Goal: Check status: Check status

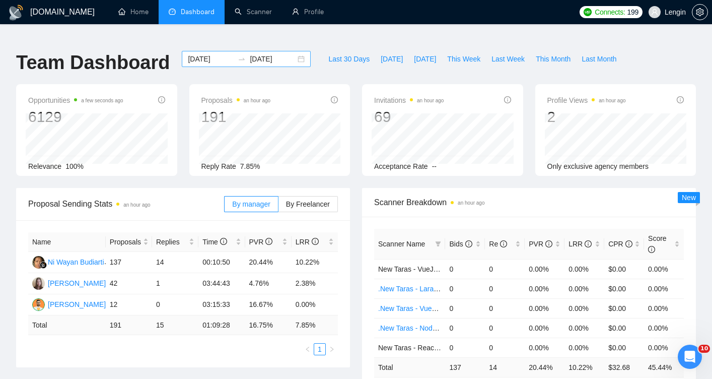
click at [206, 53] on input "[DATE]" at bounding box center [211, 58] width 46 height 11
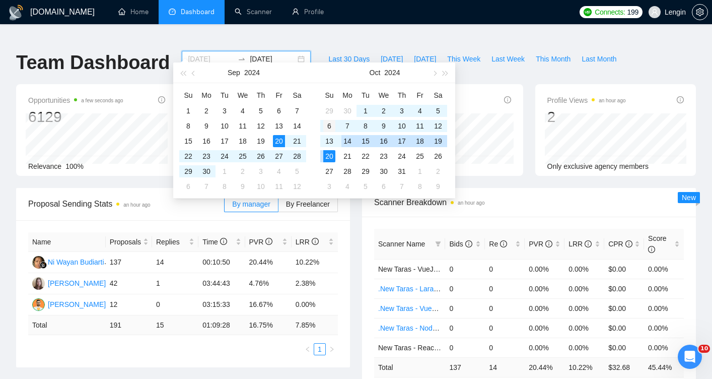
type input "[DATE]"
click at [330, 126] on div "6" at bounding box center [329, 126] width 12 height 12
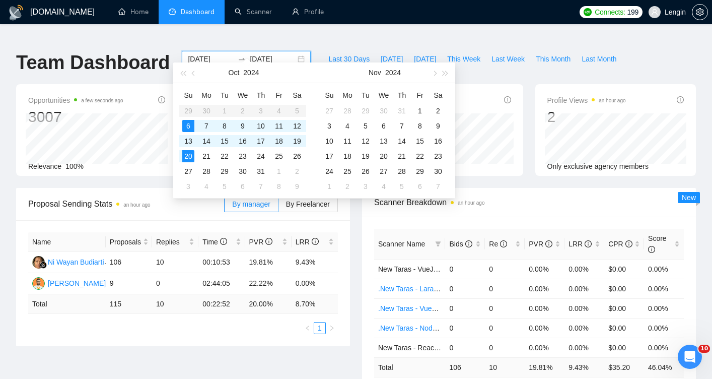
click at [205, 53] on input "2024-10-06" at bounding box center [211, 58] width 46 height 11
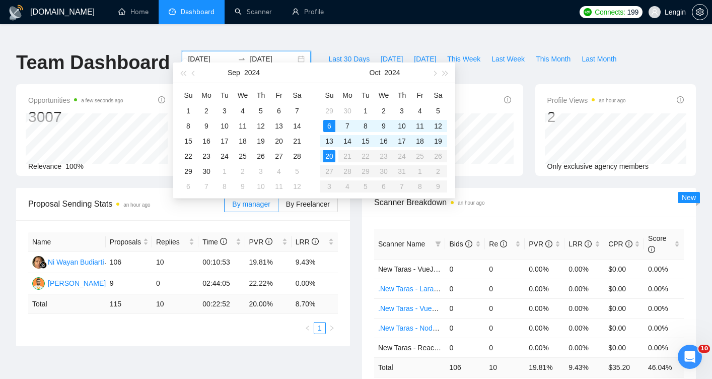
click at [205, 53] on input "2024-10-06" at bounding box center [211, 58] width 46 height 11
click at [448, 75] on button "button" at bounding box center [445, 72] width 11 height 20
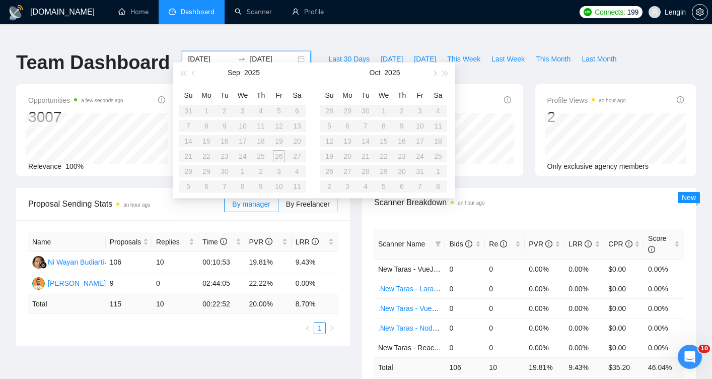
click at [258, 126] on table "Su Mo Tu We Th Fr Sa 31 1 2 3 4 5 6 7 8 9 10 11 12 13 14 15 16 17 18 19 20 21 2…" at bounding box center [242, 140] width 127 height 107
click at [203, 53] on input "2024-10-06" at bounding box center [211, 58] width 46 height 11
click at [188, 53] on input "2024-10-06" at bounding box center [211, 58] width 46 height 11
click at [208, 53] on input "2024-10-06" at bounding box center [211, 58] width 46 height 11
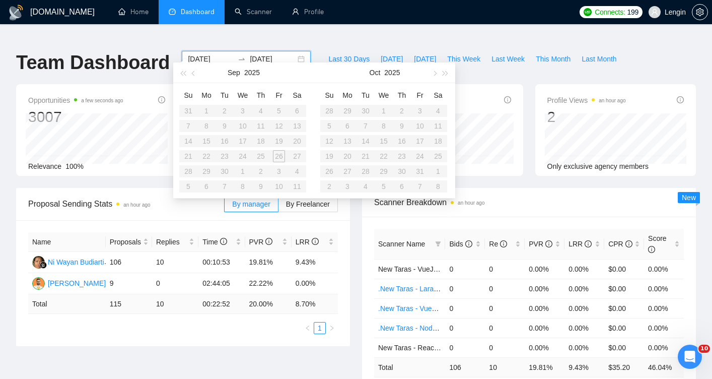
click at [208, 53] on input "2024-10-06" at bounding box center [211, 58] width 46 height 11
click at [251, 53] on input "[DATE]" at bounding box center [273, 58] width 46 height 11
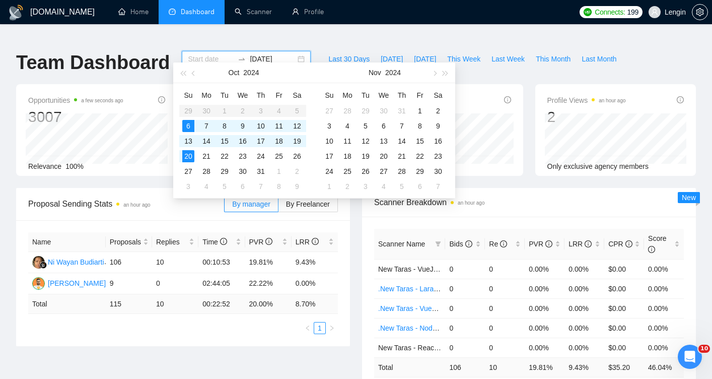
click at [251, 53] on input "[DATE]" at bounding box center [273, 58] width 46 height 11
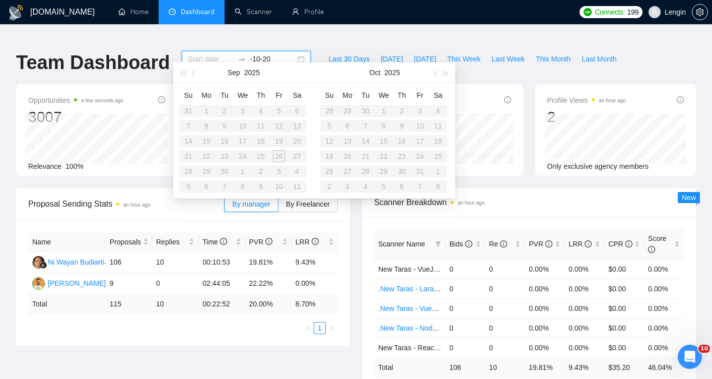
click at [206, 53] on input at bounding box center [211, 58] width 46 height 11
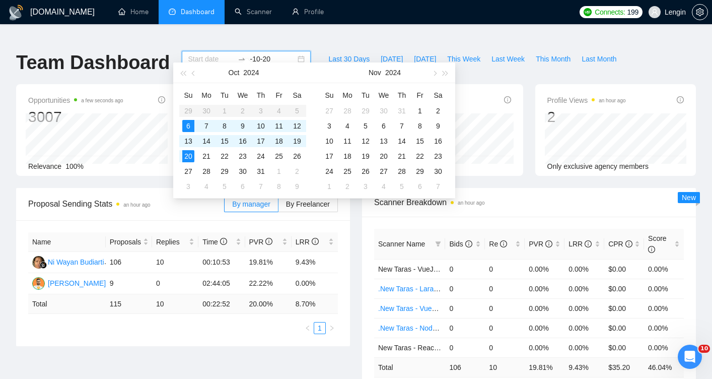
click at [262, 53] on input "-10-20" at bounding box center [273, 58] width 46 height 11
type input "-"
type input "2024-10-11"
click at [442, 76] on button "button" at bounding box center [445, 72] width 11 height 20
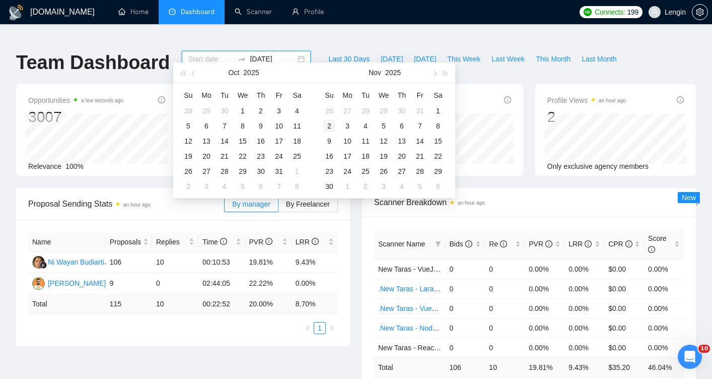
type input "2025-11-02"
type input "2025-10-01"
click at [193, 74] on span "button" at bounding box center [194, 73] width 5 height 5
type input "2025-09-26"
click at [279, 156] on div "26" at bounding box center [279, 156] width 12 height 12
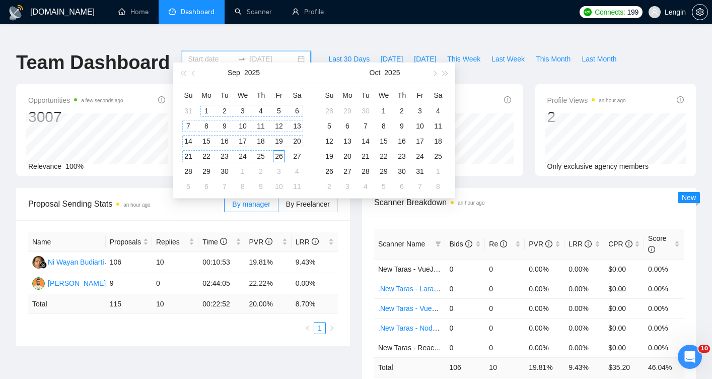
type input "2024-10-06"
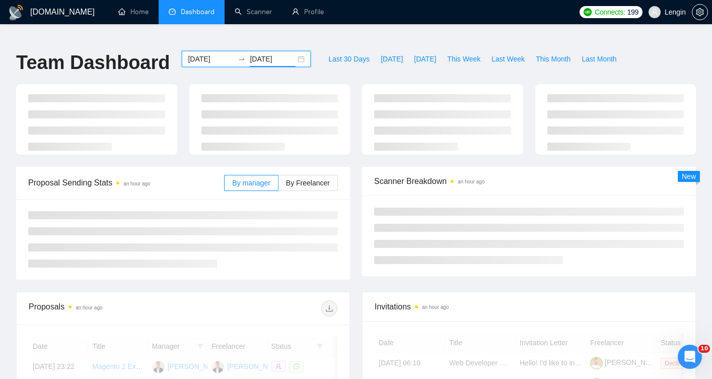
type input "2025-09-26"
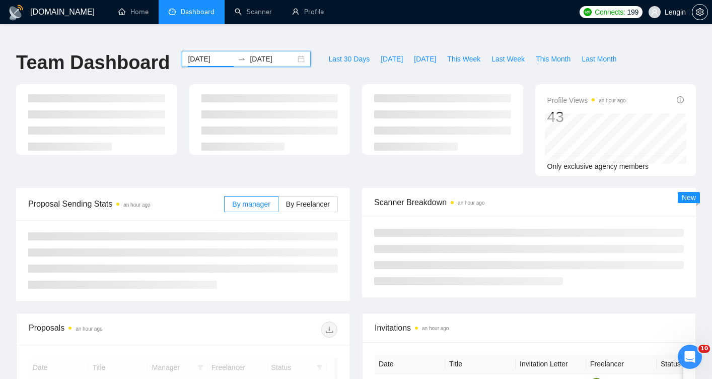
click at [210, 53] on input "2024-10-06" at bounding box center [211, 58] width 46 height 11
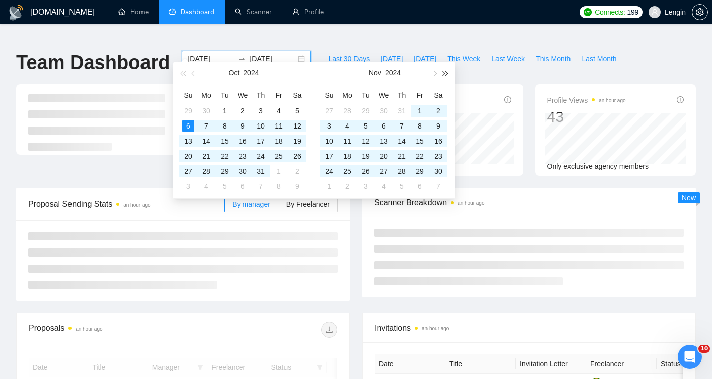
click at [444, 75] on button "button" at bounding box center [445, 72] width 11 height 20
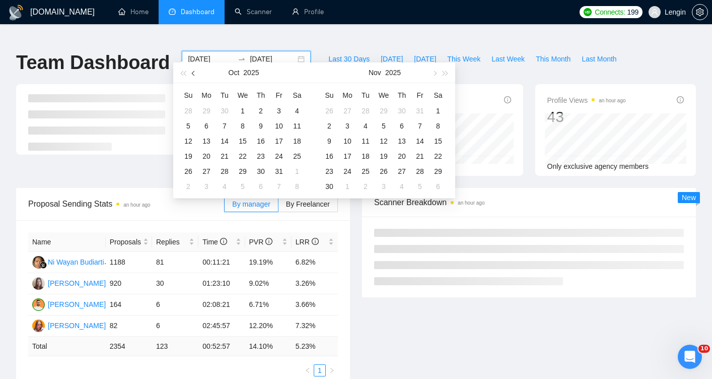
click at [194, 74] on span "button" at bounding box center [194, 73] width 5 height 5
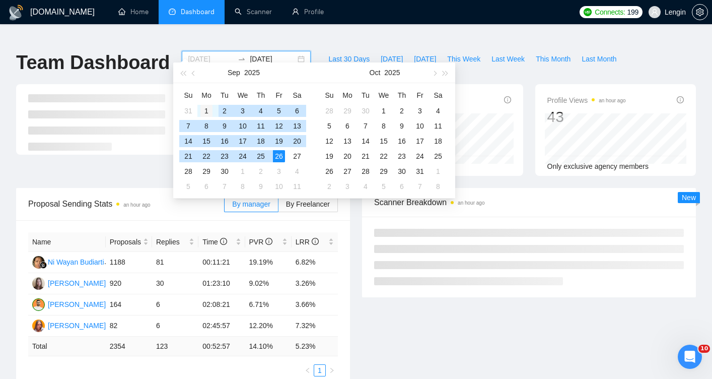
type input "2025-09-01"
click at [208, 110] on div "1" at bounding box center [206, 111] width 12 height 12
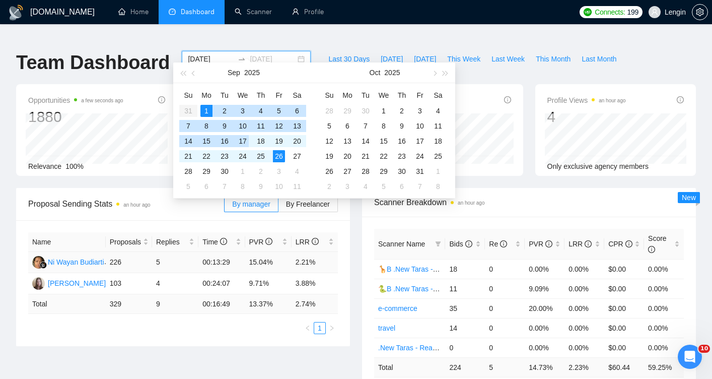
type input "2025-09-26"
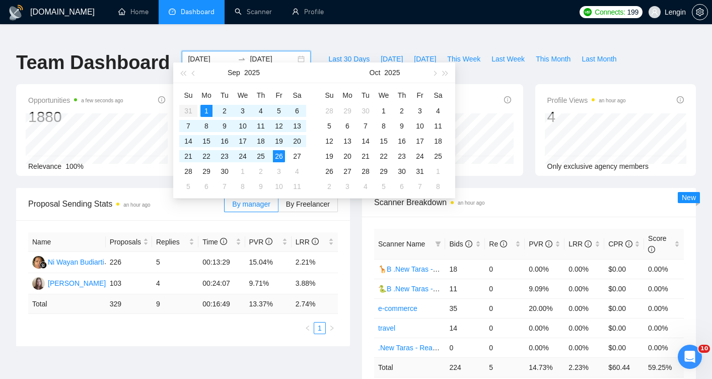
click at [352, 258] on div "Proposal Sending Stats an hour ago By manager By Freelancer Name Proposals Repl…" at bounding box center [183, 267] width 346 height 158
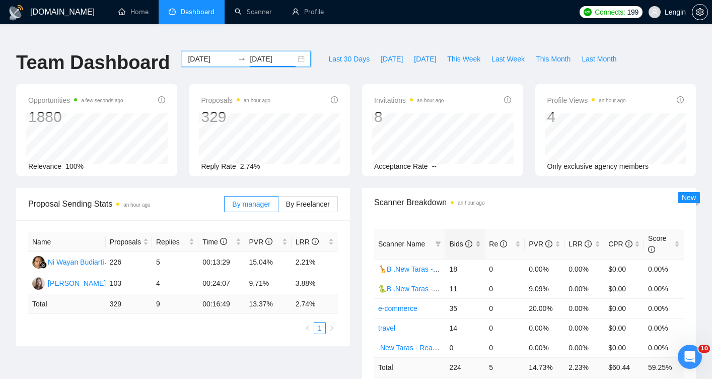
click at [479, 238] on div "Bids" at bounding box center [465, 243] width 32 height 11
